Goal: Task Accomplishment & Management: Manage account settings

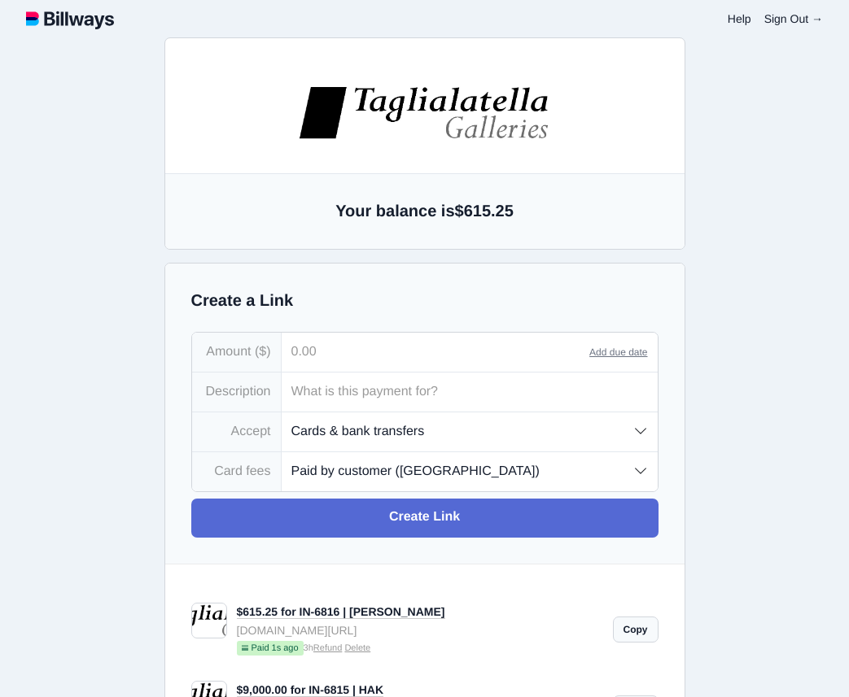
select select "customer"
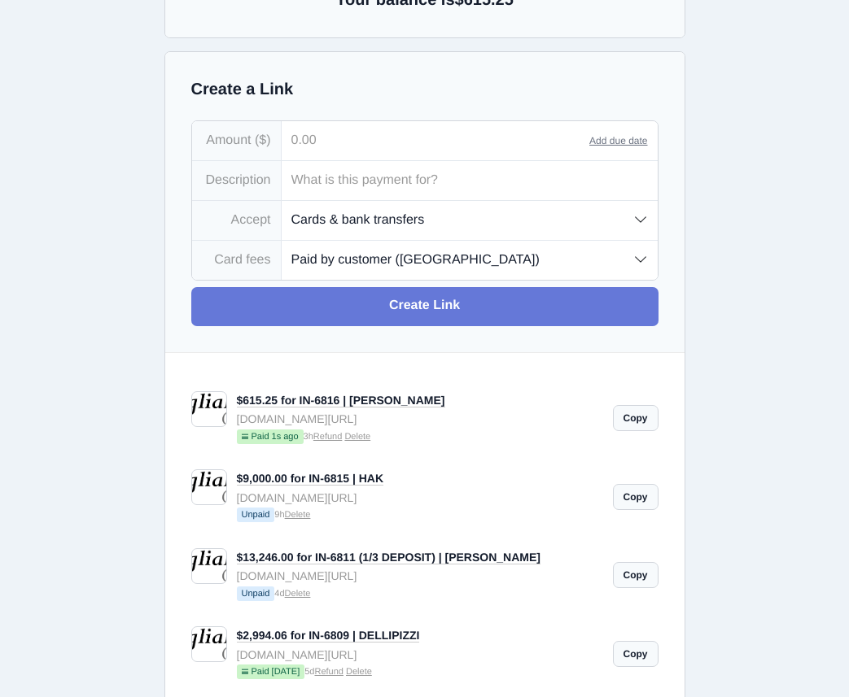
scroll to position [236, 0]
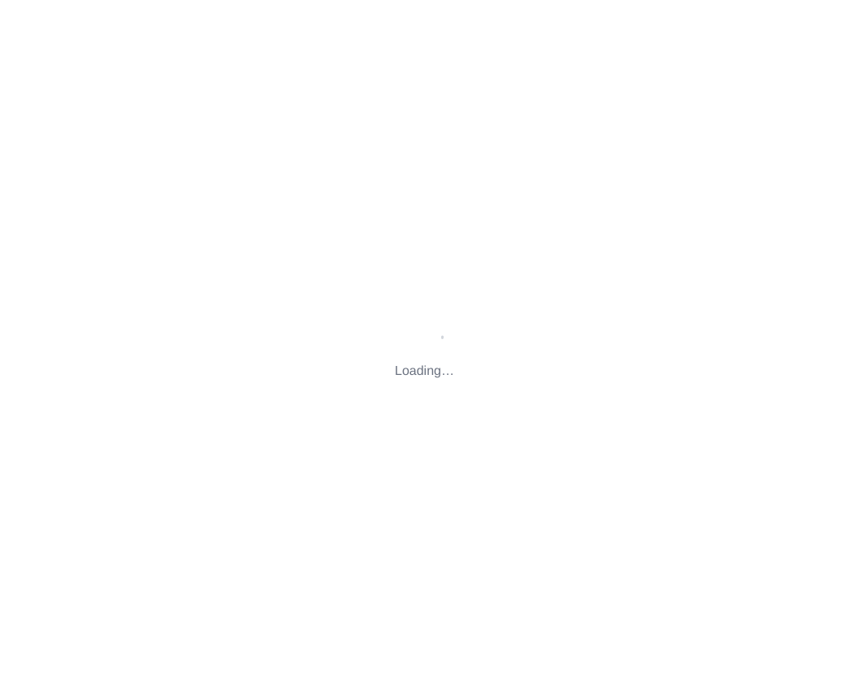
type input "[STREET_ADDRESS][US_STATE]"
type input "[EMAIL_ADDRESS][DOMAIN_NAME]"
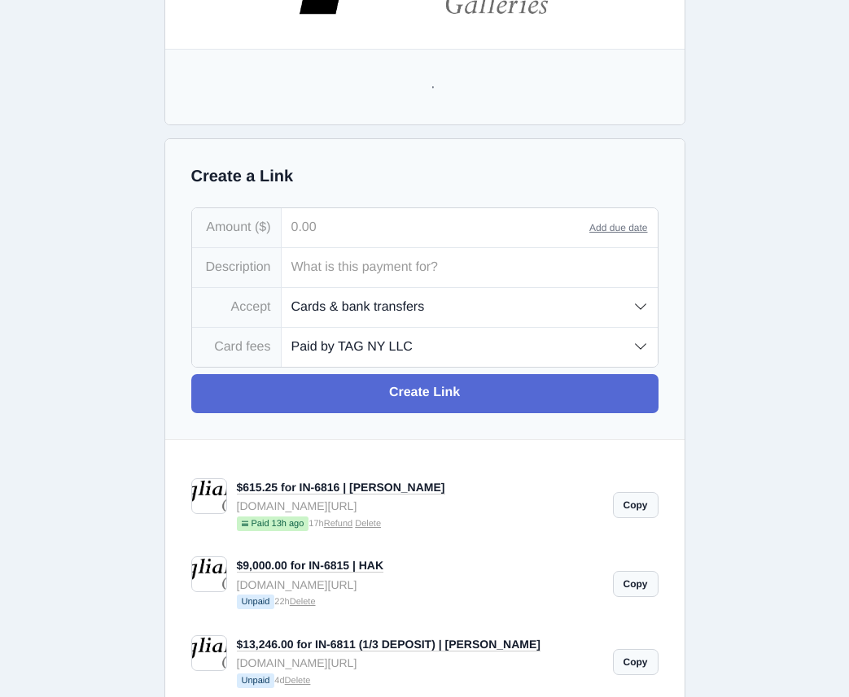
scroll to position [130, 0]
